Goal: Find specific page/section: Find specific page/section

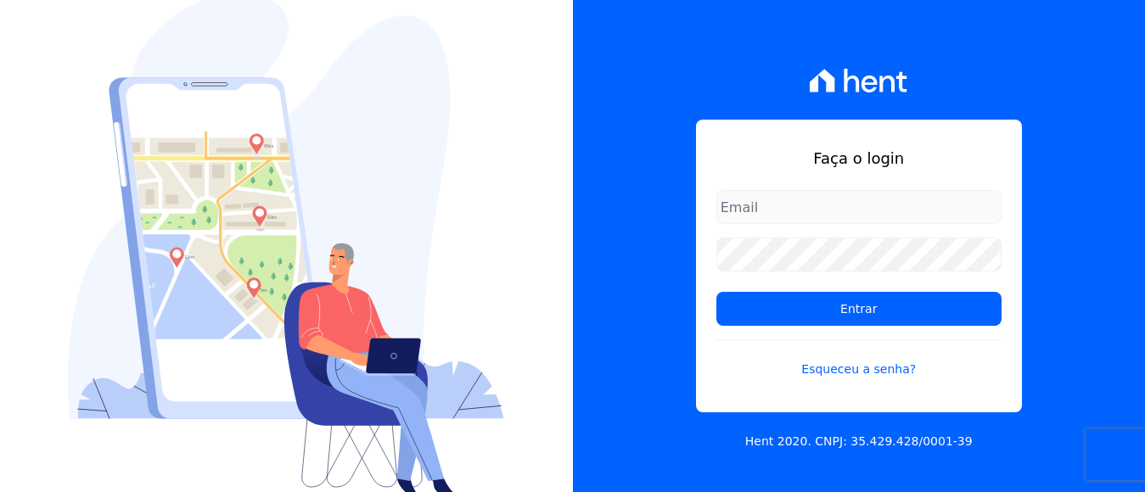
click at [786, 207] on input "email" at bounding box center [858, 207] width 285 height 34
type input "financeiro@panizziconstrucoes.com.br"
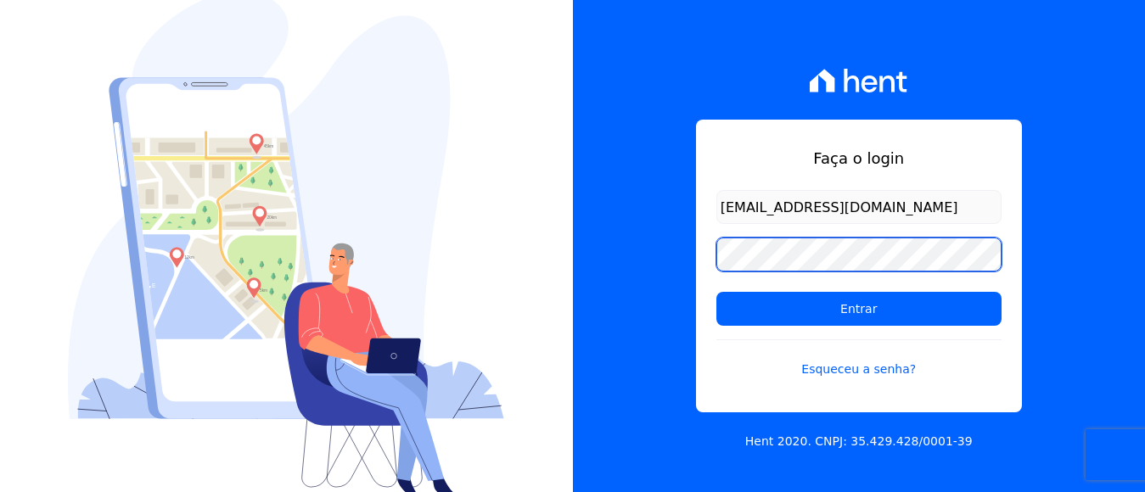
click at [716, 292] on input "Entrar" at bounding box center [858, 309] width 285 height 34
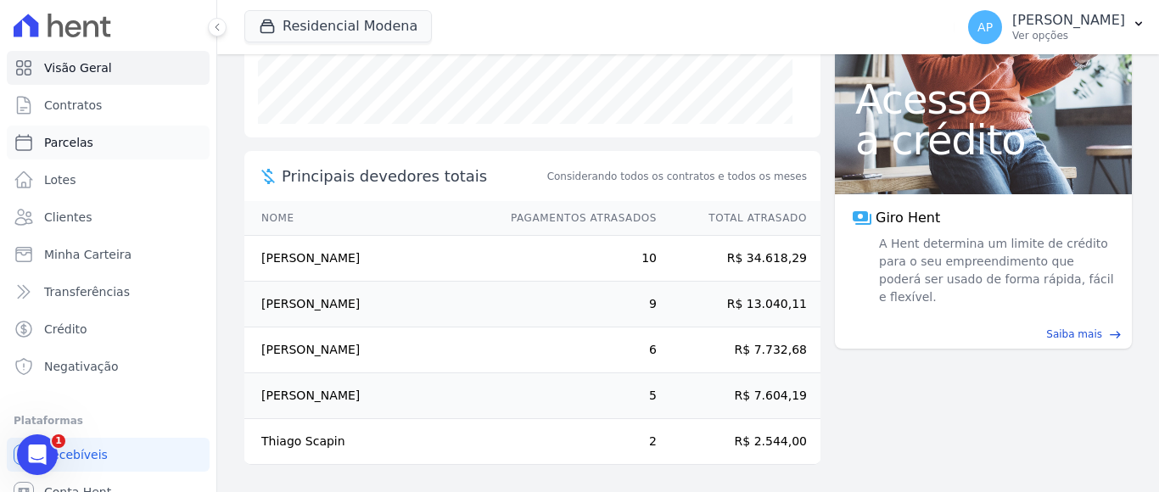
click at [77, 137] on span "Parcelas" at bounding box center [68, 142] width 49 height 17
select select
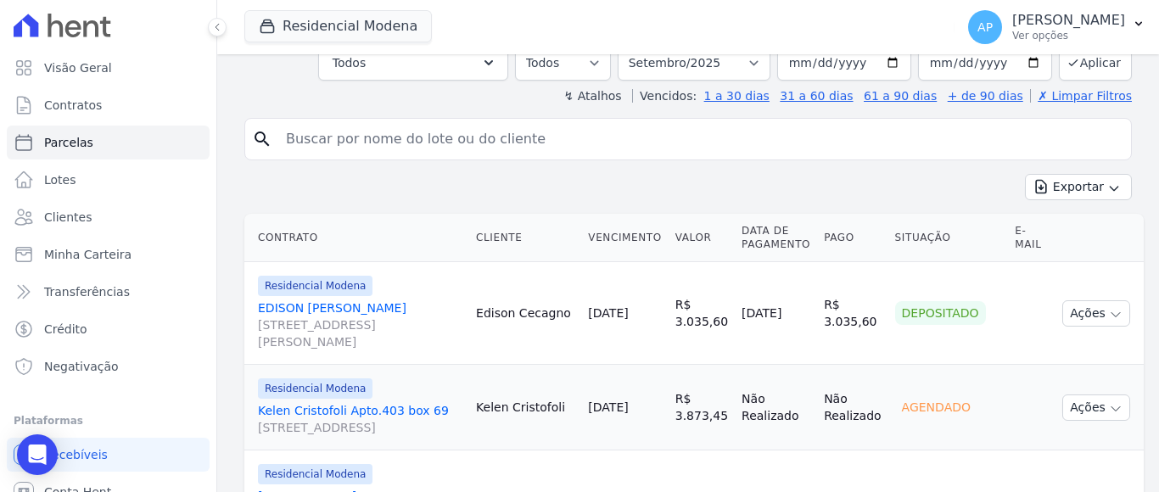
scroll to position [242, 0]
